Goal: Navigation & Orientation: Understand site structure

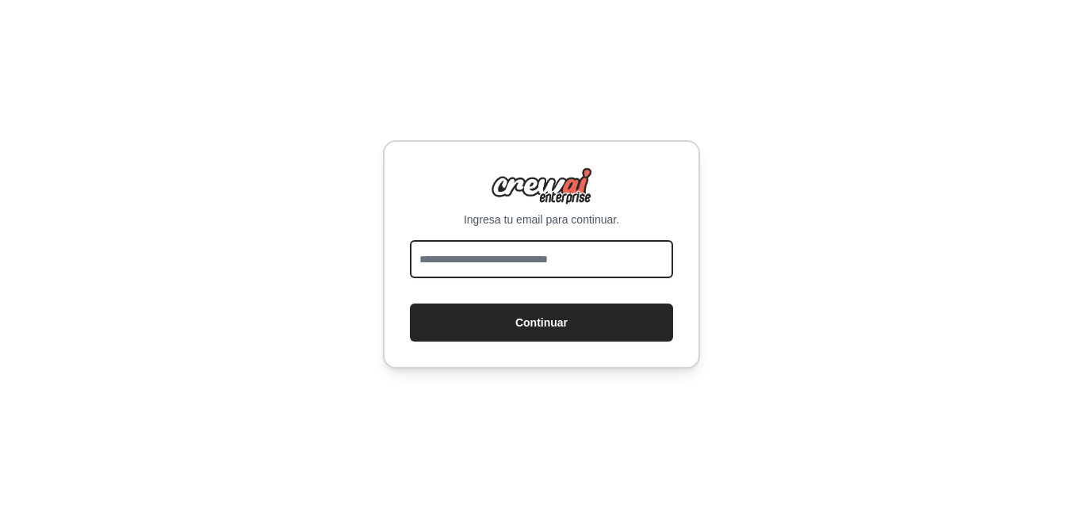
click at [610, 262] on input "email" at bounding box center [541, 259] width 263 height 38
type input "**********"
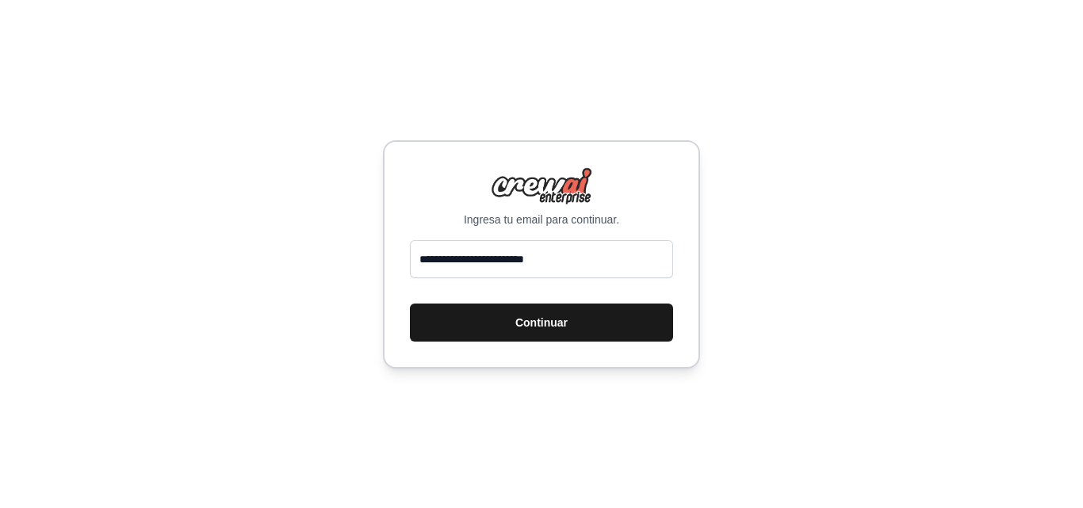
click at [575, 328] on button "Continuar" at bounding box center [541, 323] width 263 height 38
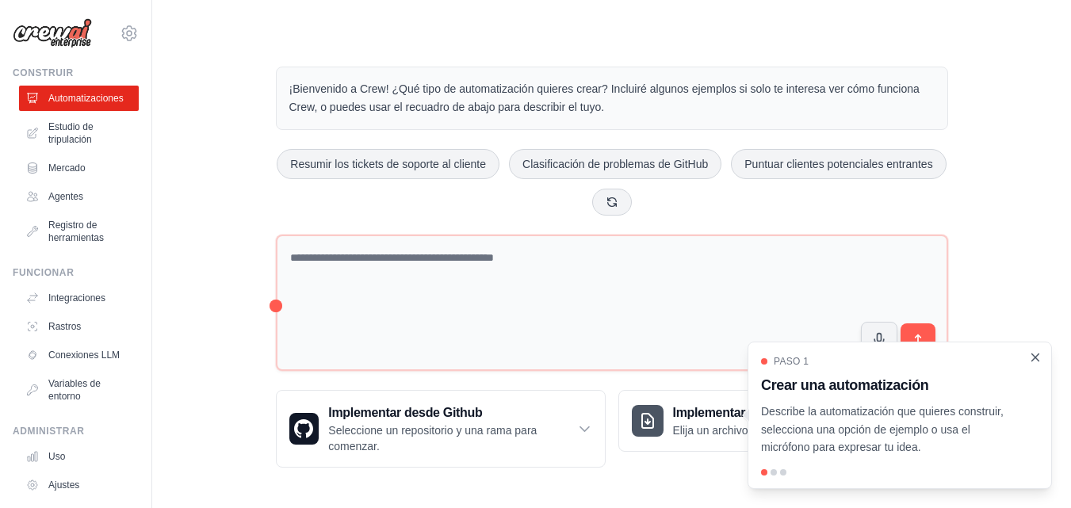
click at [1034, 356] on icon "Cerrar el tutorial" at bounding box center [1035, 357] width 7 height 7
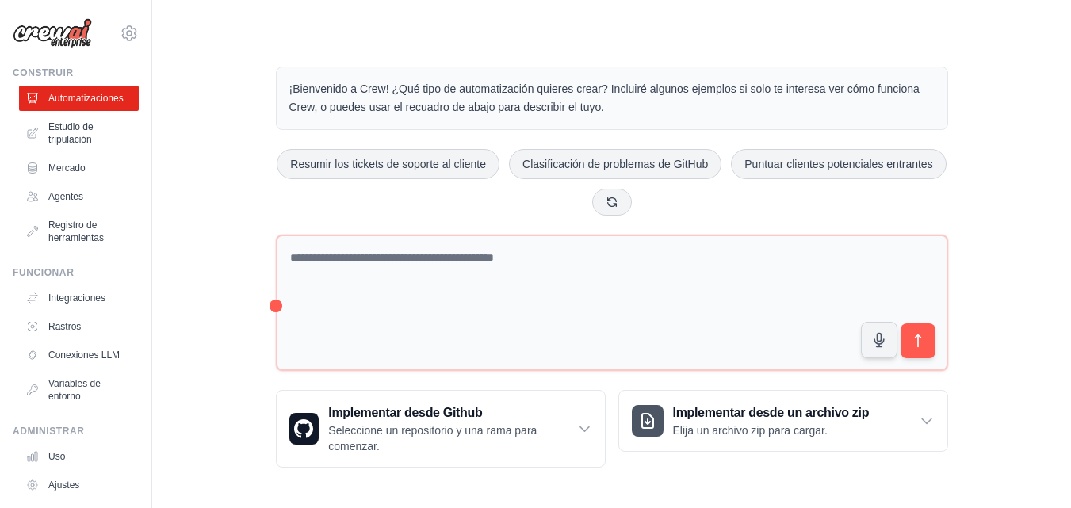
scroll to position [1, 0]
click at [678, 378] on div "¡Bienvenido a Crew! ¿Qué tipo de automatización quieres crear? Incluiré algunos…" at bounding box center [612, 266] width 710 height 452
click at [68, 296] on font "Integraciones" at bounding box center [78, 297] width 57 height 11
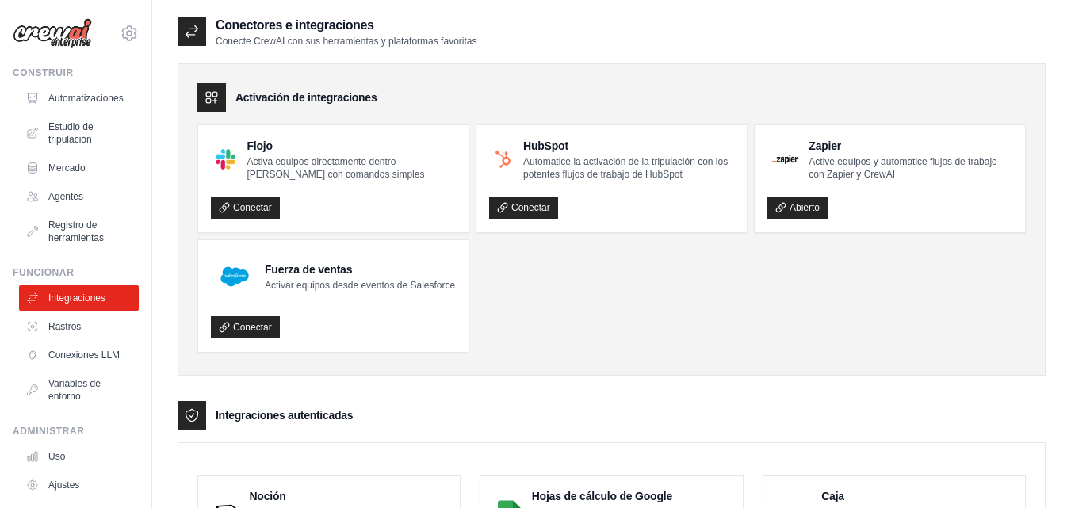
click at [629, 344] on ul "Flojo Activa equipos directamente dentro de Slack con comandos simples Conectar…" at bounding box center [611, 238] width 828 height 228
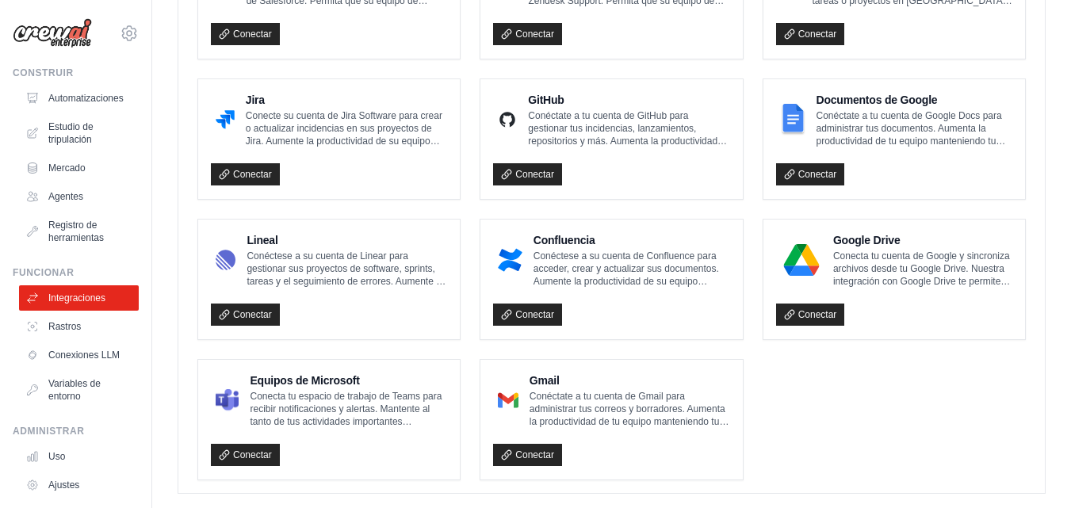
scroll to position [984, 0]
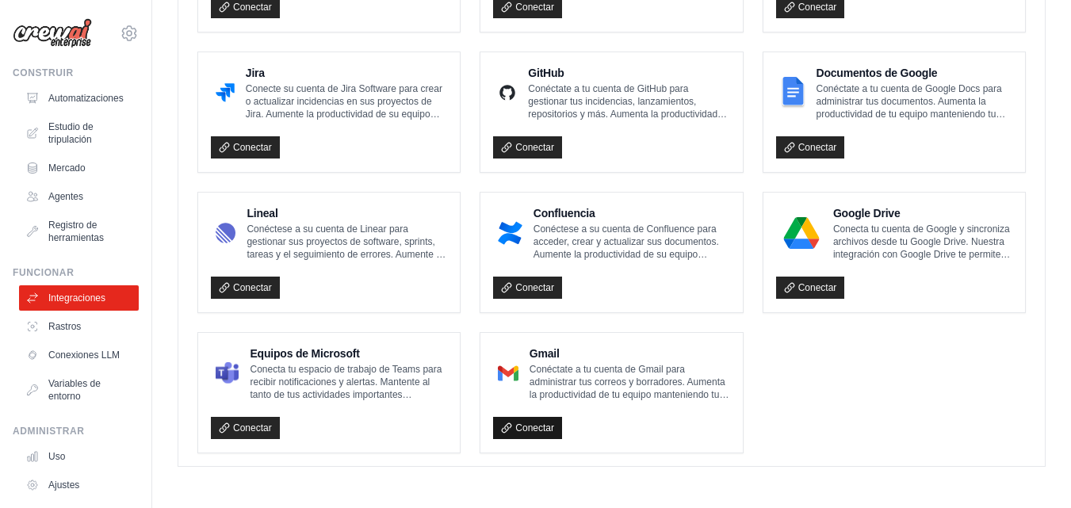
click at [526, 430] on font "Conectar" at bounding box center [534, 427] width 39 height 11
click at [59, 236] on font "Registro de herramientas" at bounding box center [77, 232] width 55 height 24
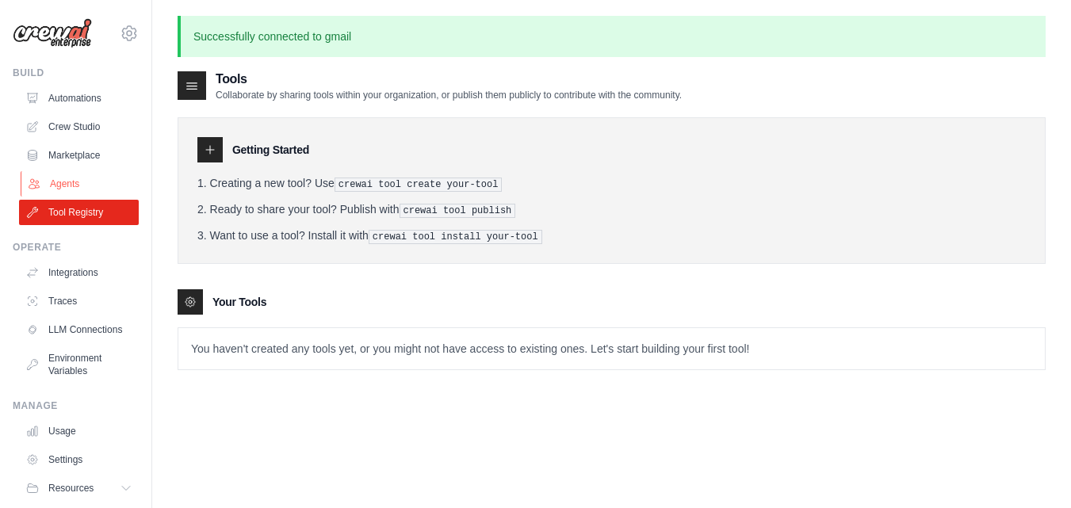
click at [71, 182] on link "Agents" at bounding box center [81, 183] width 120 height 25
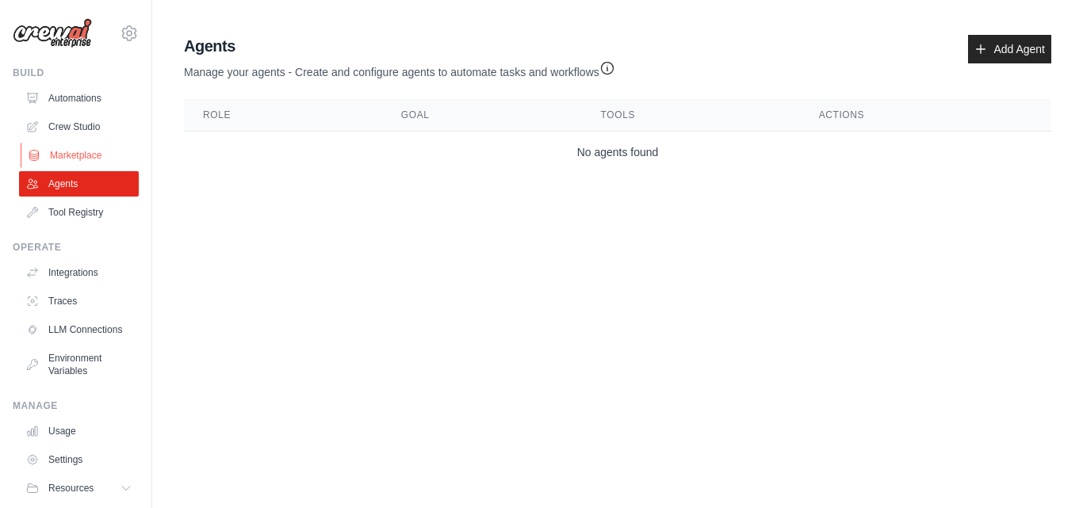
click at [97, 156] on link "Marketplace" at bounding box center [81, 155] width 120 height 25
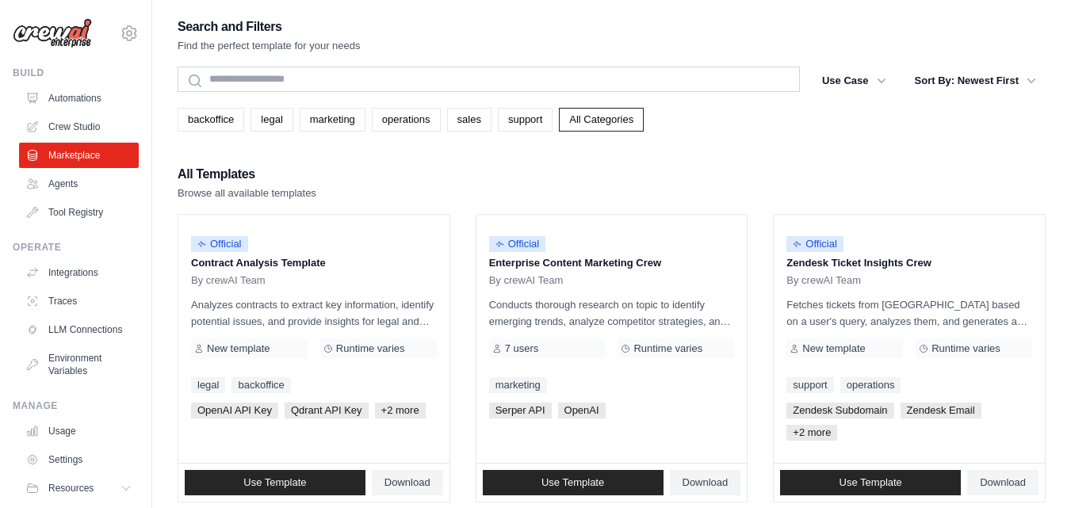
click at [555, 24] on div "Search and Filters Find the perfect template for your needs" at bounding box center [612, 35] width 868 height 38
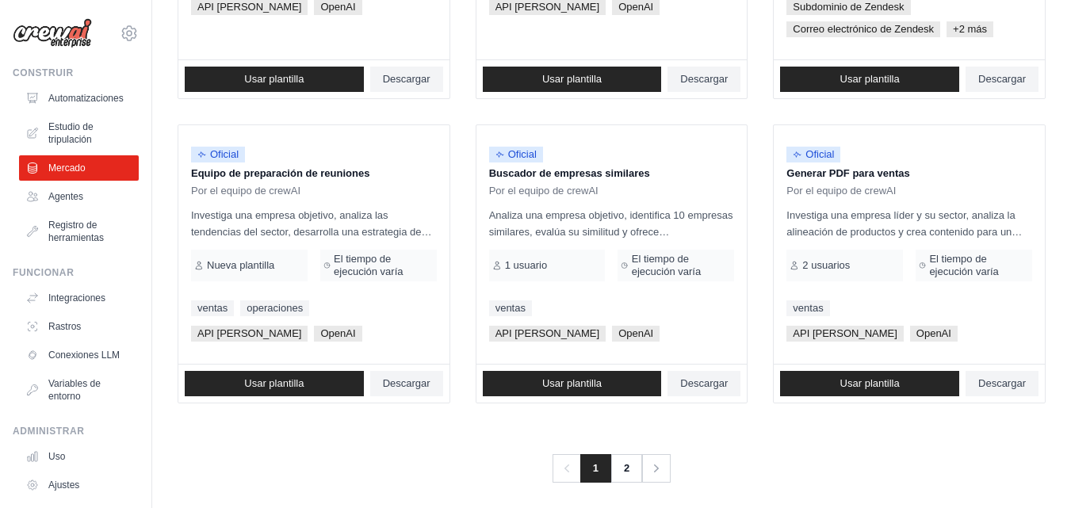
scroll to position [1056, 0]
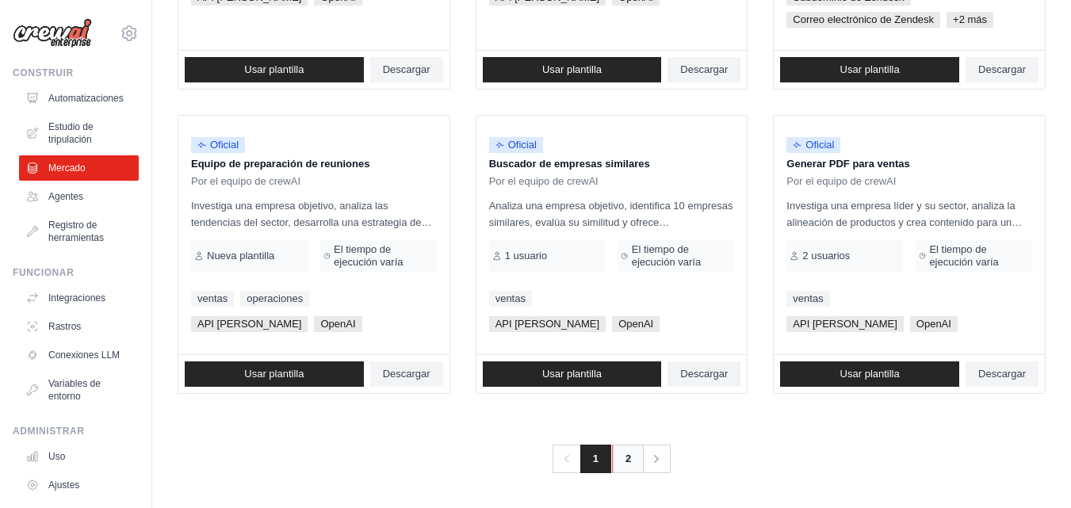
click at [628, 453] on font "2" at bounding box center [628, 459] width 6 height 12
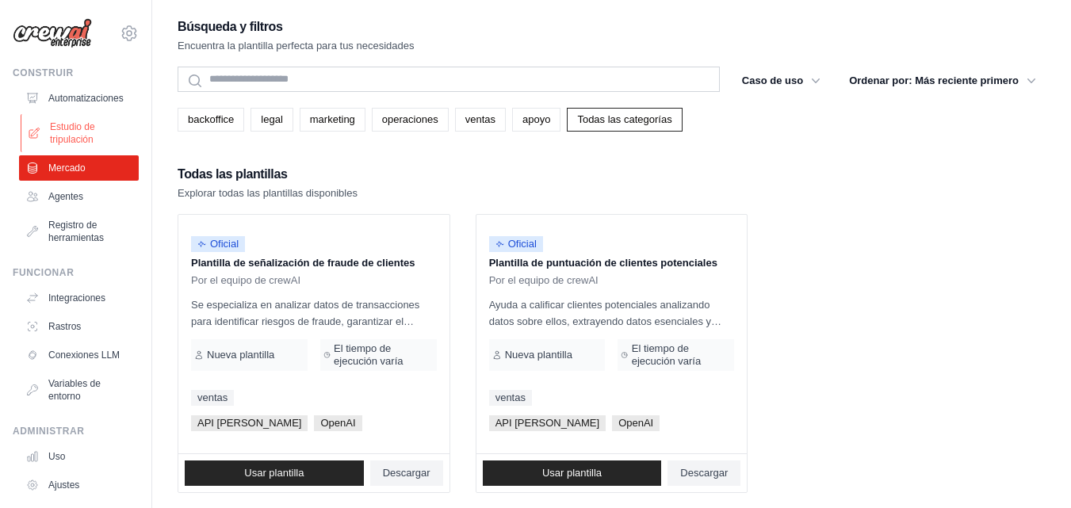
click at [86, 124] on font "Estudio de tripulación" at bounding box center [72, 133] width 45 height 24
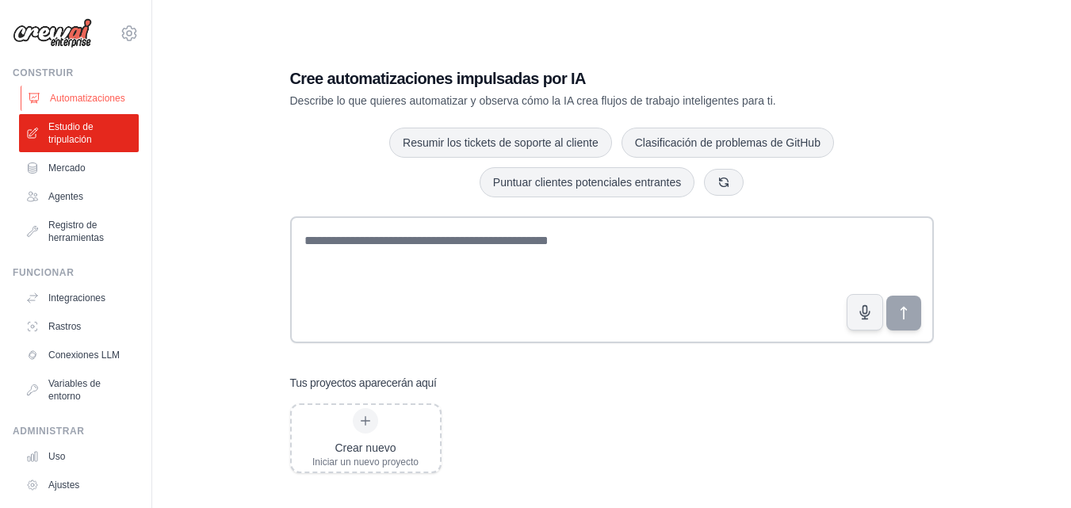
click at [83, 97] on font "Automatizaciones" at bounding box center [87, 98] width 75 height 11
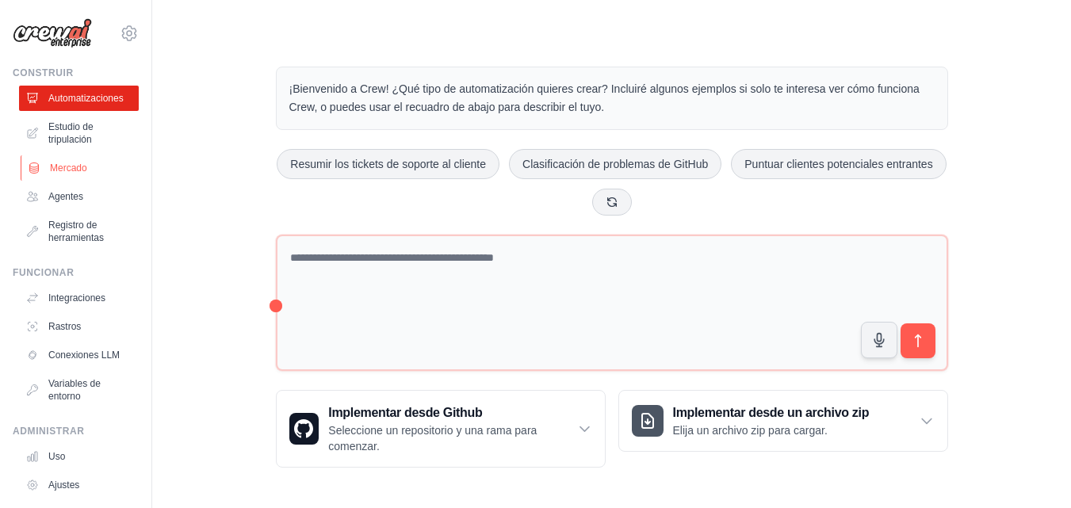
click at [74, 165] on font "Mercado" at bounding box center [68, 167] width 37 height 11
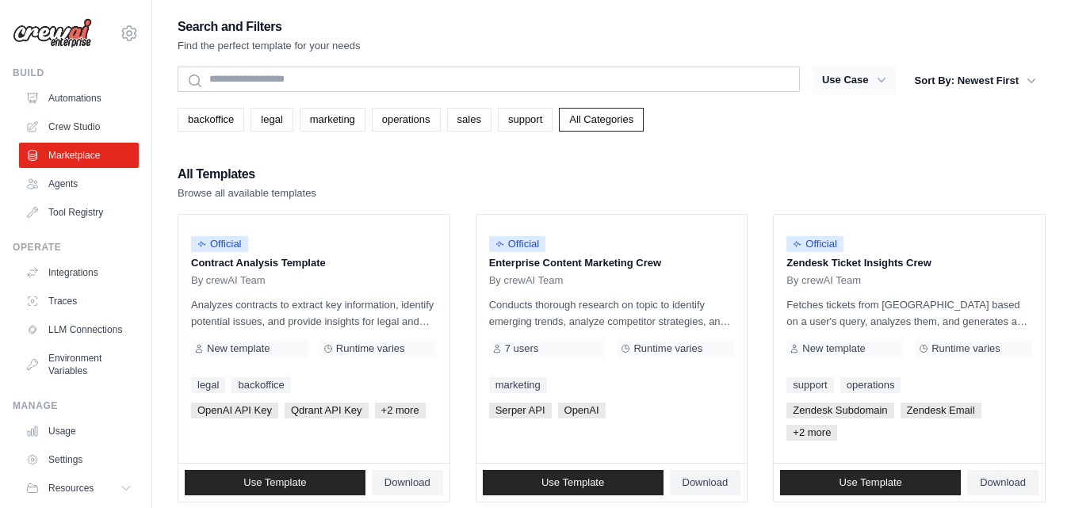
click at [875, 82] on icon "button" at bounding box center [881, 80] width 16 height 16
click at [878, 78] on icon "button" at bounding box center [881, 80] width 16 height 16
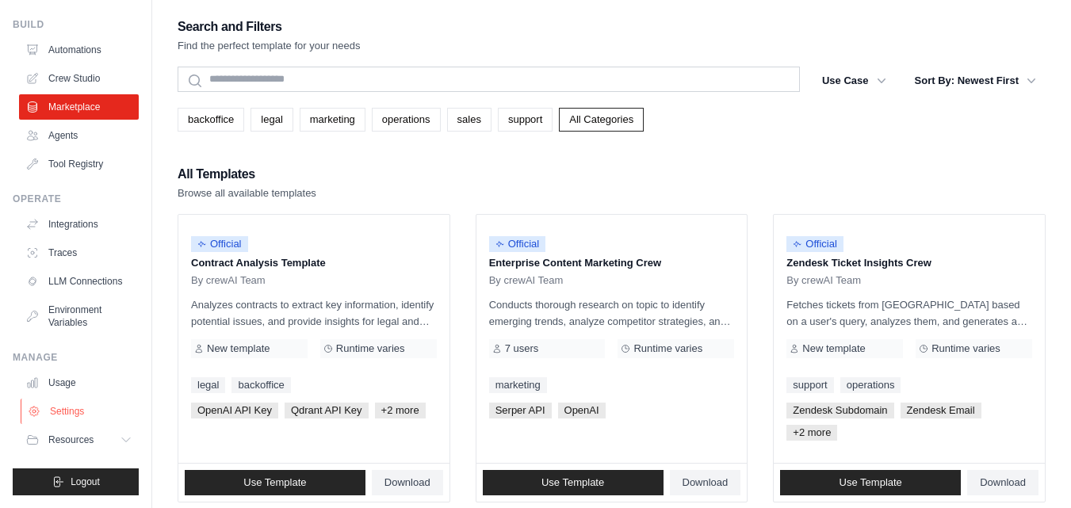
click at [95, 411] on link "Settings" at bounding box center [81, 411] width 120 height 25
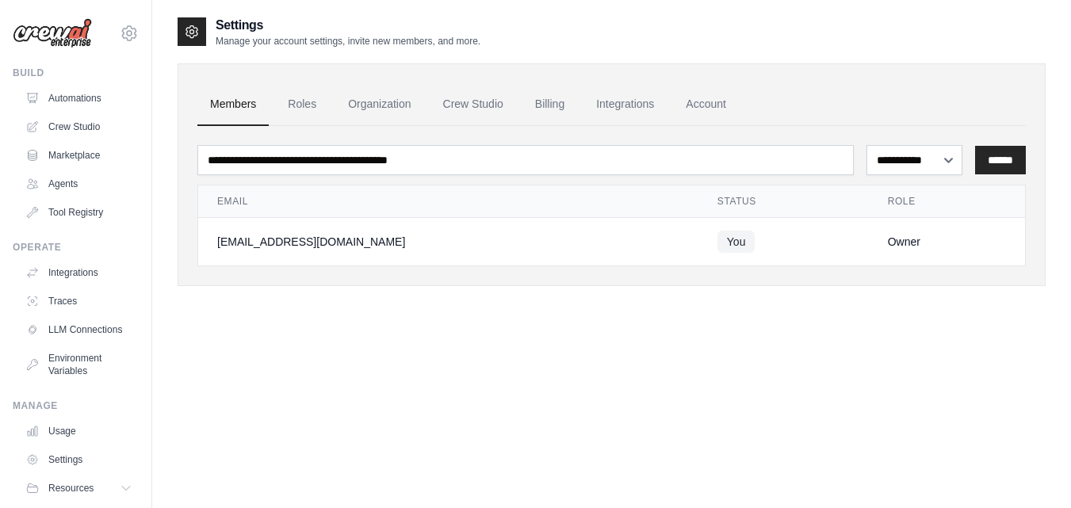
click at [543, 51] on div "**********" at bounding box center [612, 167] width 868 height 239
click at [122, 40] on icon at bounding box center [129, 32] width 14 height 13
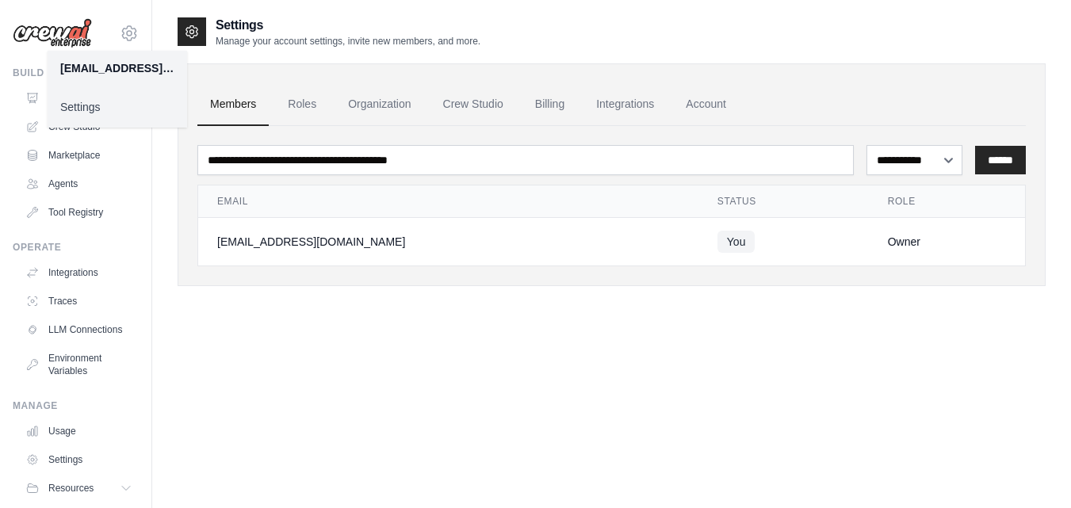
click at [75, 13] on div "franklinmundaray@gmail.com Settings" at bounding box center [76, 25] width 126 height 51
